Goal: Task Accomplishment & Management: Manage account settings

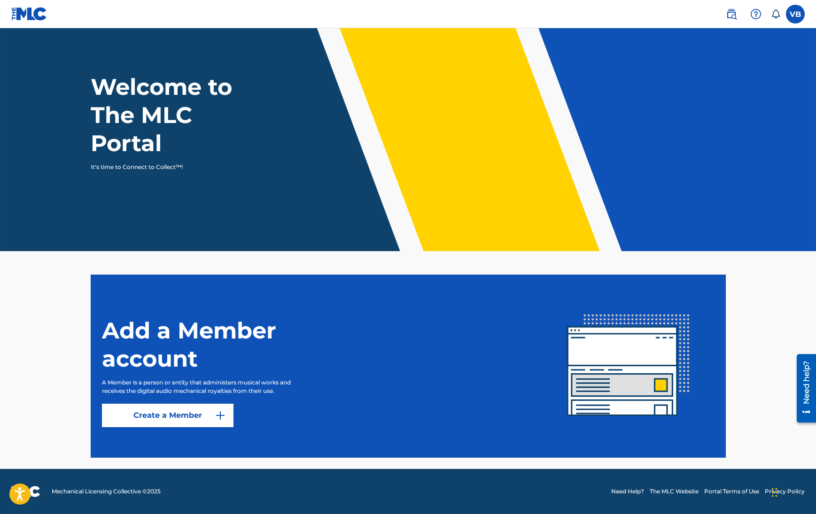
click at [194, 418] on link "Create a Member" at bounding box center [168, 415] width 132 height 23
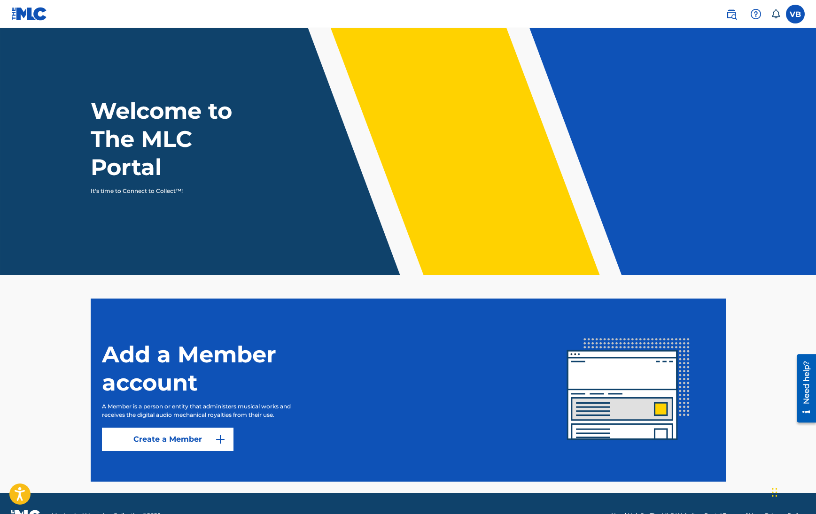
scroll to position [24, 0]
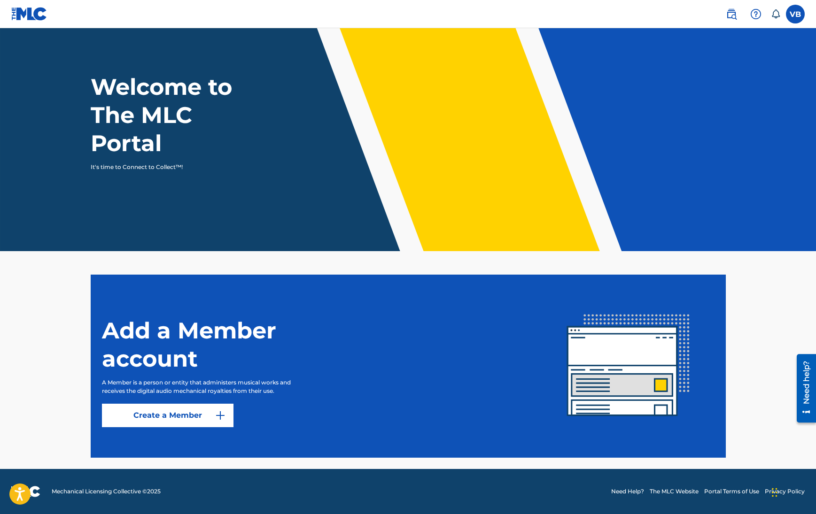
click at [795, 14] on label at bounding box center [795, 14] width 19 height 19
click at [795, 14] on input "VB [PERSON_NAME] [EMAIL_ADDRESS][DOMAIN_NAME] Notification Preferences Profile …" at bounding box center [795, 14] width 0 height 0
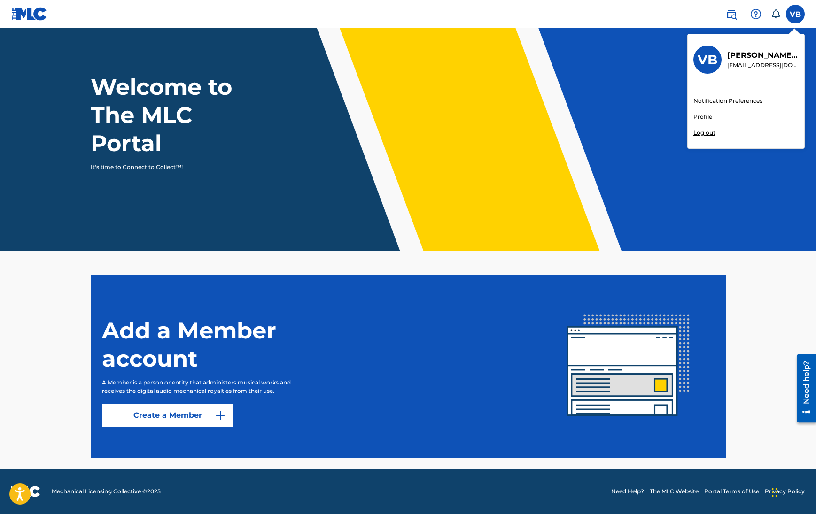
click at [707, 118] on link "Profile" at bounding box center [702, 117] width 19 height 8
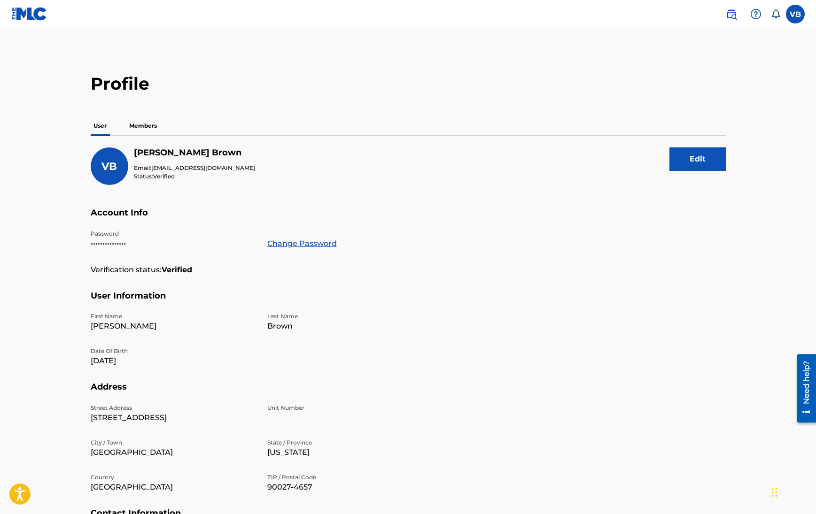
click at [141, 120] on p "Members" at bounding box center [142, 126] width 33 height 20
